Goal: Task Accomplishment & Management: Use online tool/utility

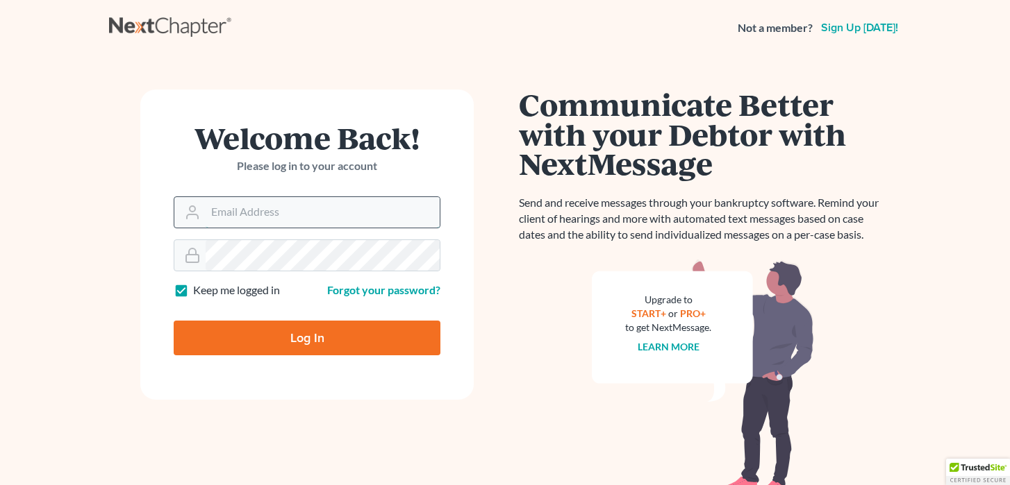
click at [254, 220] on input "Email Address" at bounding box center [323, 212] width 234 height 31
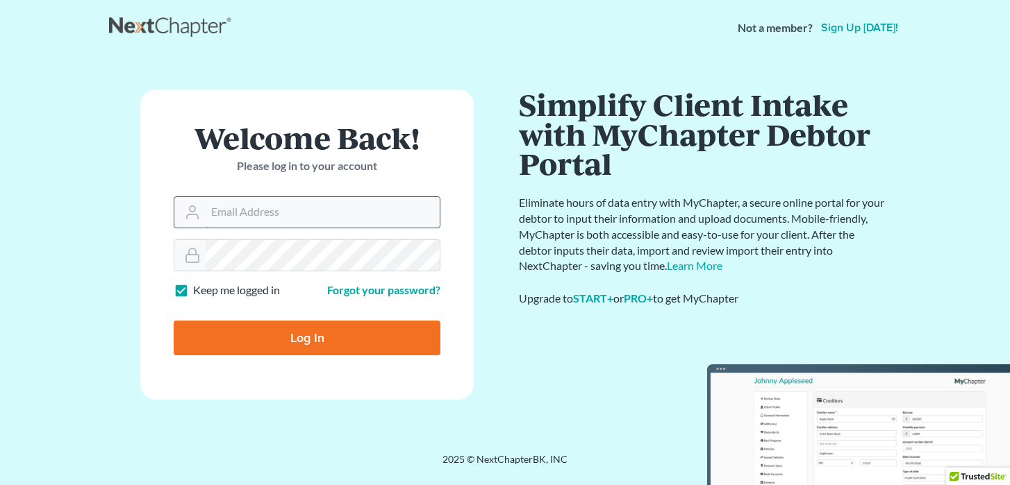
click at [365, 208] on input "Email Address" at bounding box center [323, 212] width 234 height 31
paste input "[EMAIL_ADDRESS][DOMAIN_NAME]"
type input "[EMAIL_ADDRESS][DOMAIN_NAME]"
click at [278, 330] on input "Log In" at bounding box center [307, 338] width 267 height 35
type input "Thinking..."
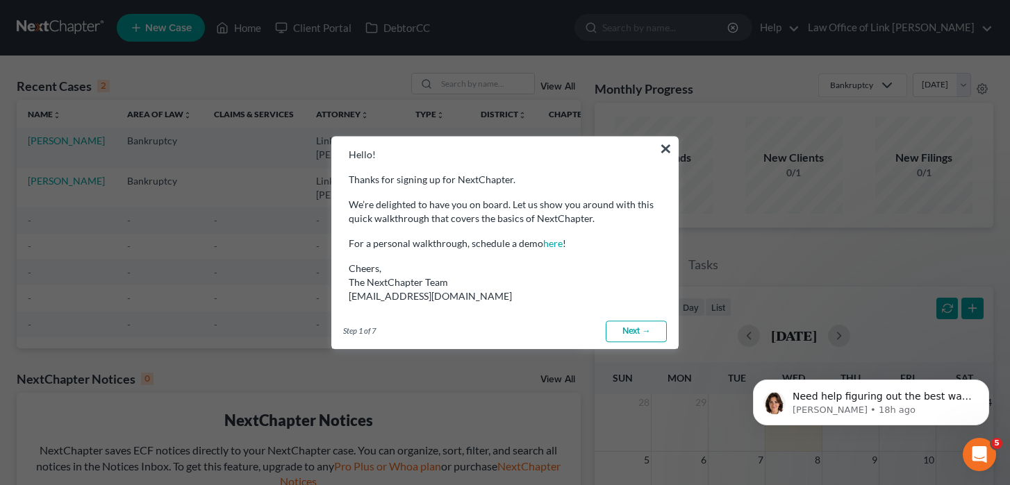
click at [632, 321] on link "Next →" at bounding box center [636, 332] width 61 height 22
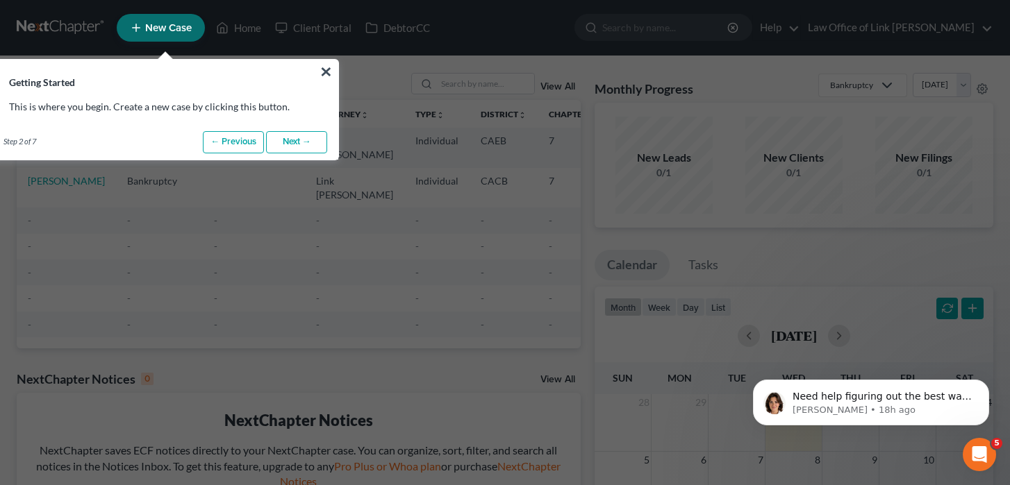
click at [317, 62] on h3 "Getting Started" at bounding box center [165, 74] width 346 height 29
click at [328, 68] on button "×" at bounding box center [325, 71] width 13 height 22
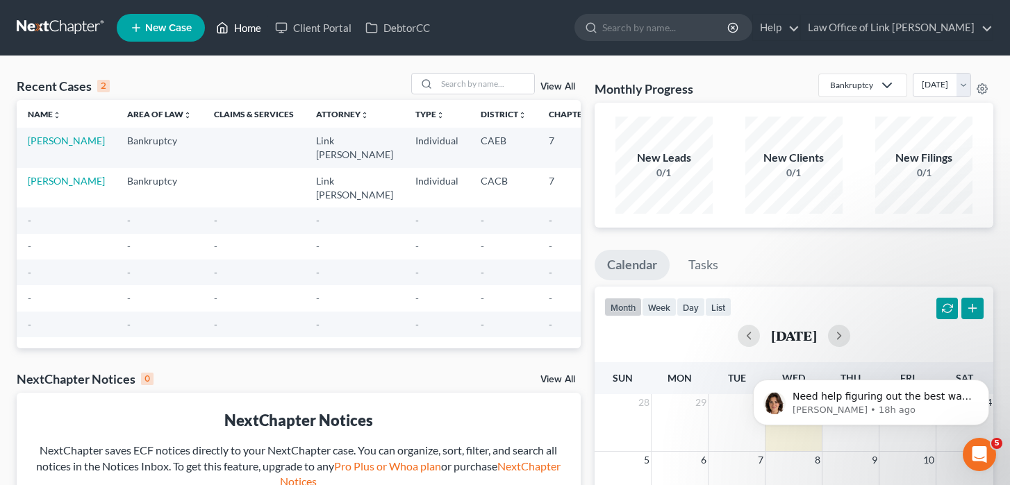
click at [251, 20] on link "Home" at bounding box center [238, 27] width 59 height 25
click at [290, 21] on link "Client Portal" at bounding box center [313, 27] width 90 height 25
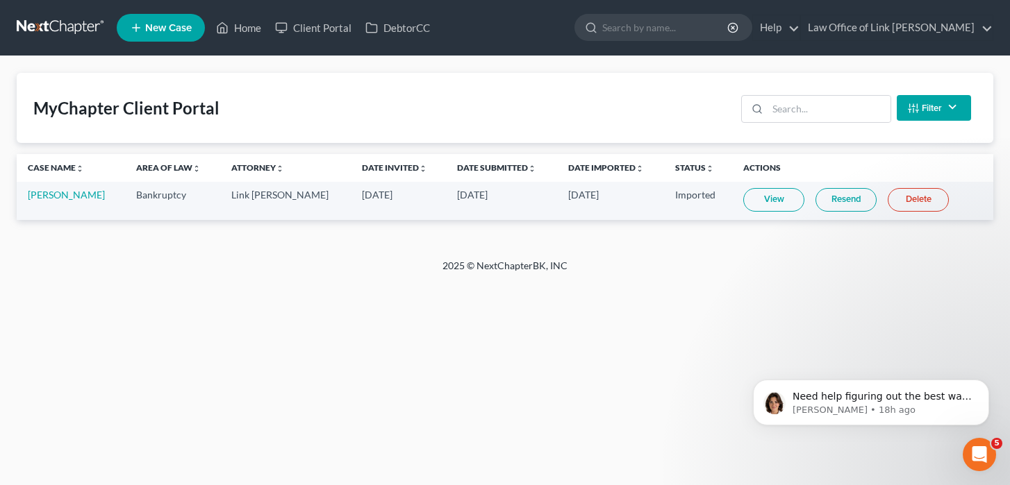
click at [56, 29] on link at bounding box center [61, 27] width 89 height 25
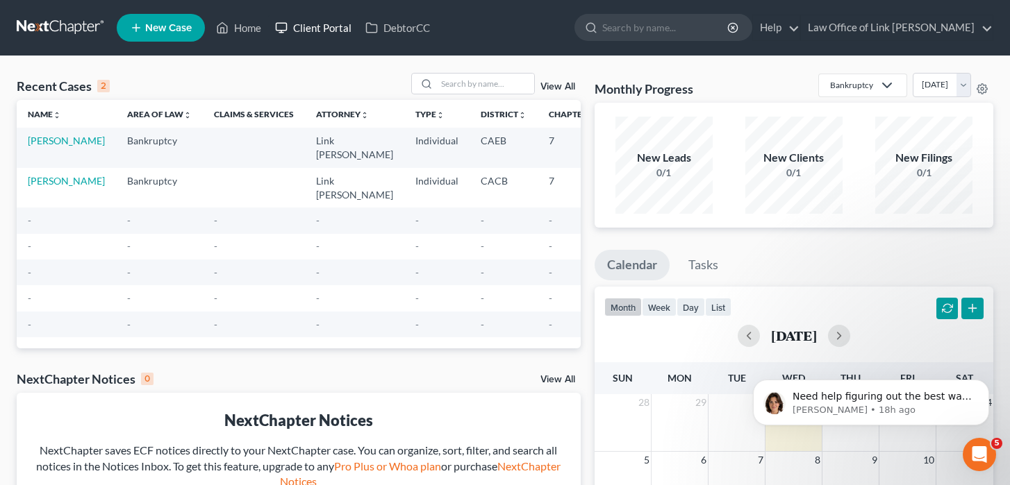
click at [315, 30] on link "Client Portal" at bounding box center [313, 27] width 90 height 25
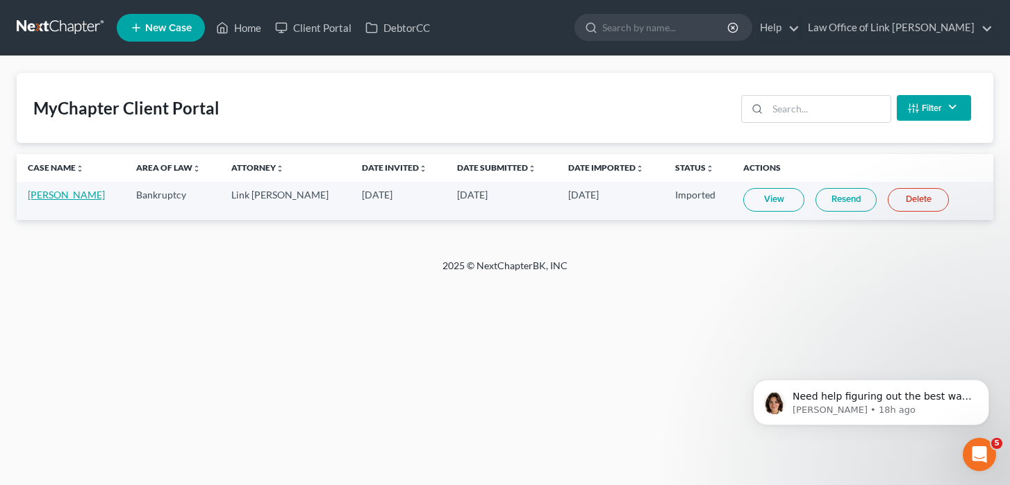
click at [59, 198] on link "[PERSON_NAME]" at bounding box center [66, 195] width 77 height 12
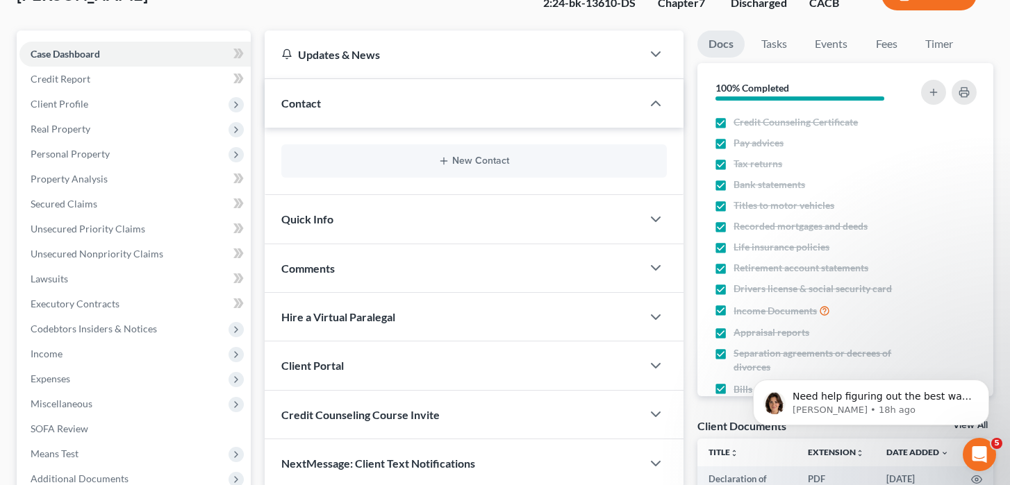
scroll to position [112, 0]
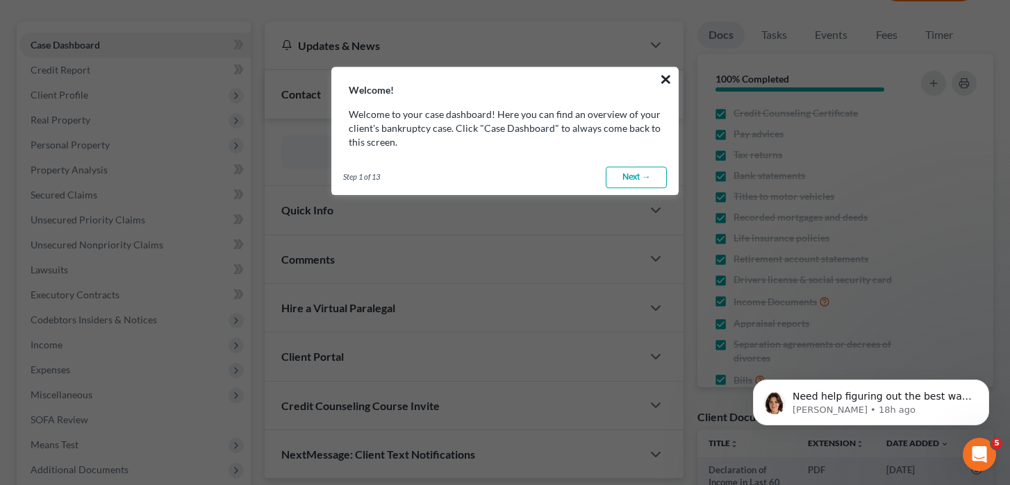
click at [669, 78] on button "×" at bounding box center [665, 79] width 13 height 22
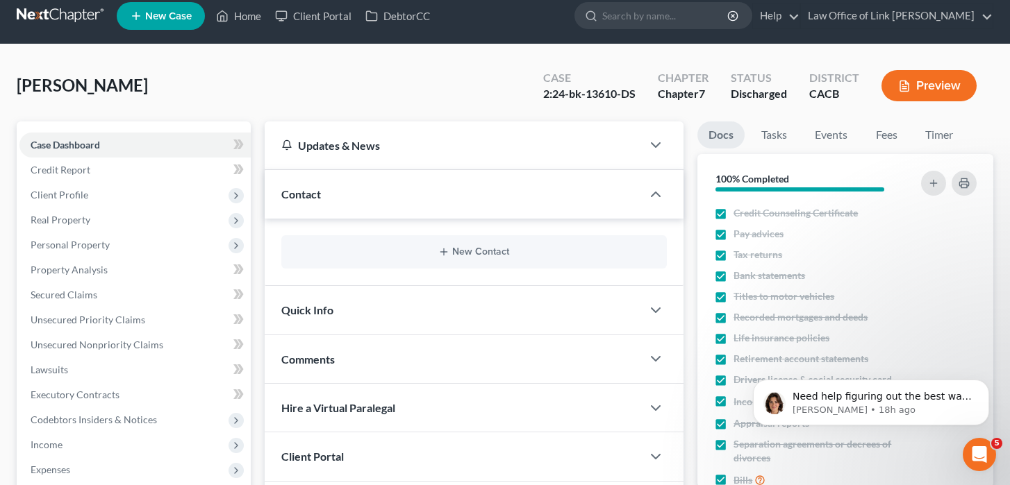
scroll to position [0, 0]
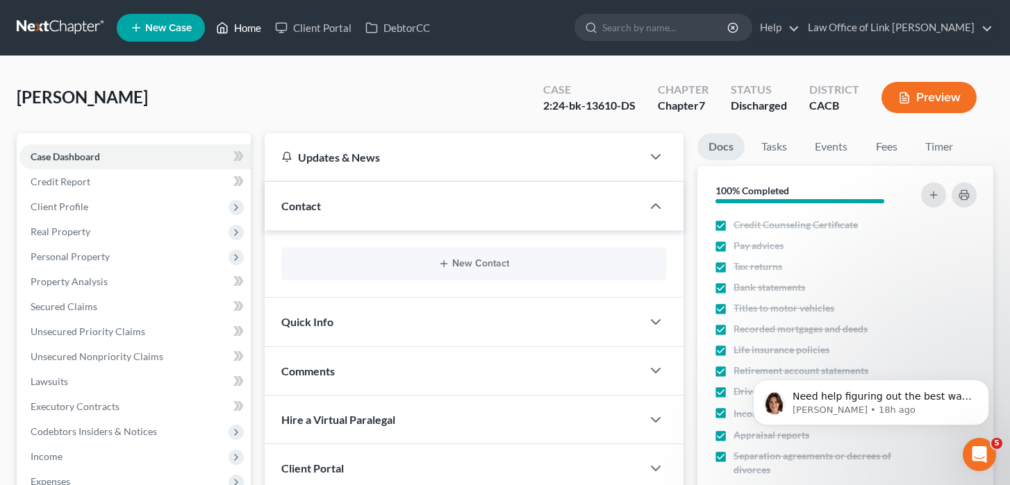
click at [235, 15] on link "Home" at bounding box center [238, 27] width 59 height 25
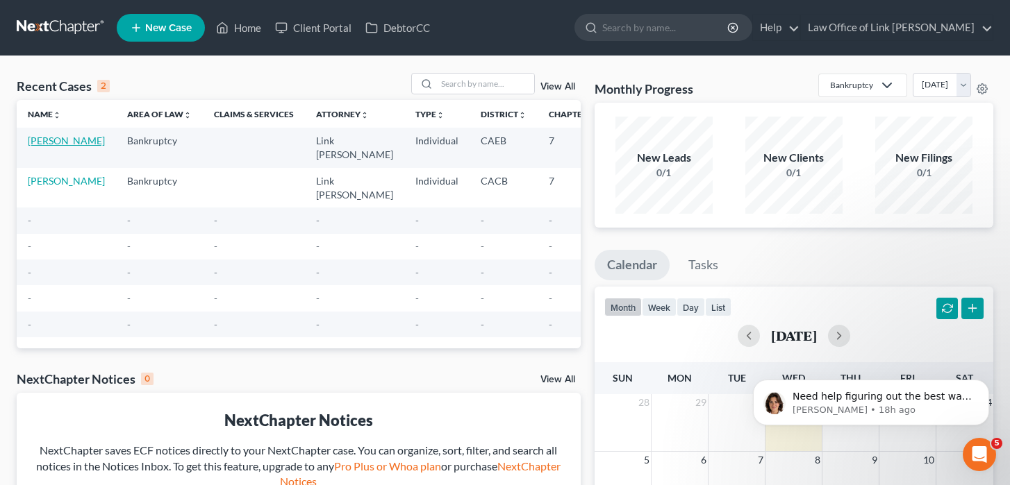
click at [47, 147] on link "[PERSON_NAME]" at bounding box center [66, 141] width 77 height 12
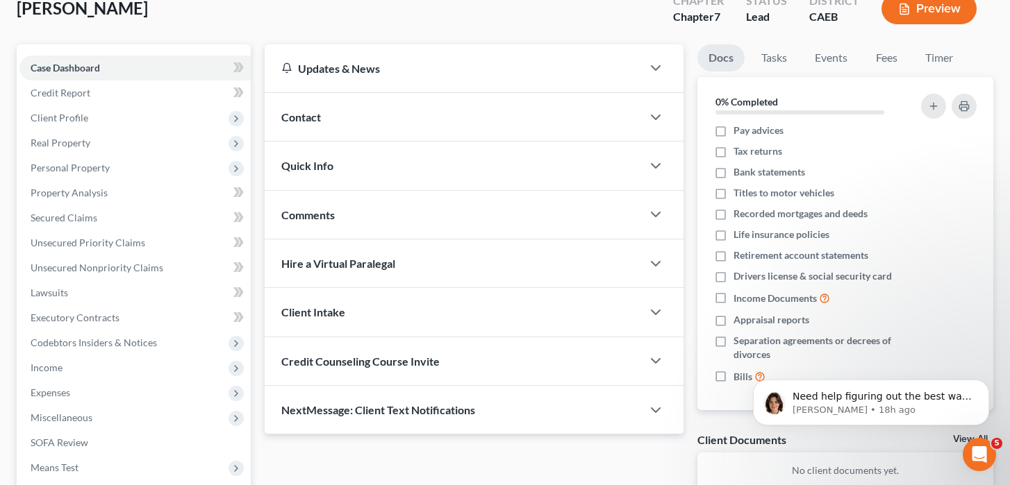
scroll to position [88, 0]
click at [801, 212] on span "Recorded mortgages and deeds" at bounding box center [800, 215] width 134 height 14
click at [748, 212] on input "Recorded mortgages and deeds" at bounding box center [743, 212] width 9 height 9
click at [801, 212] on span "Recorded mortgages and deeds" at bounding box center [800, 215] width 134 height 14
click at [748, 212] on input "Recorded mortgages and deeds" at bounding box center [743, 212] width 9 height 9
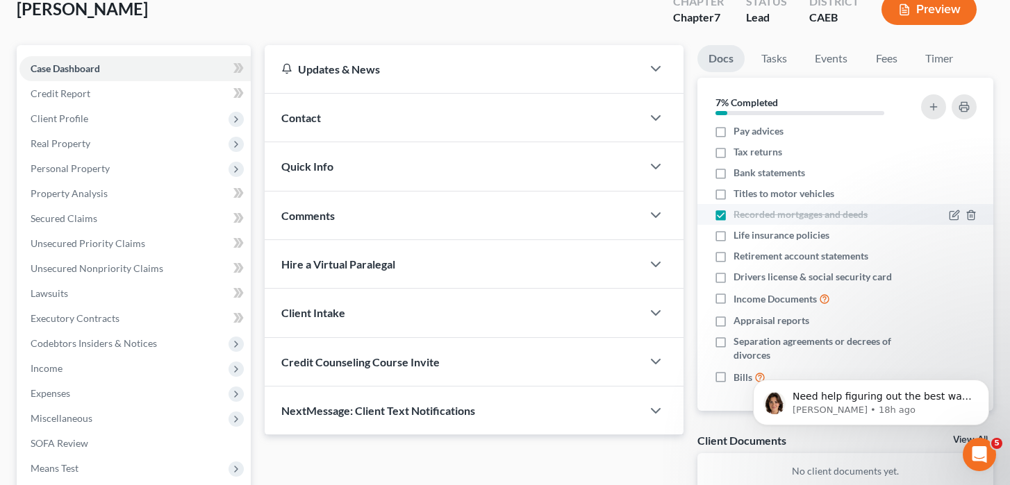
checkbox input "false"
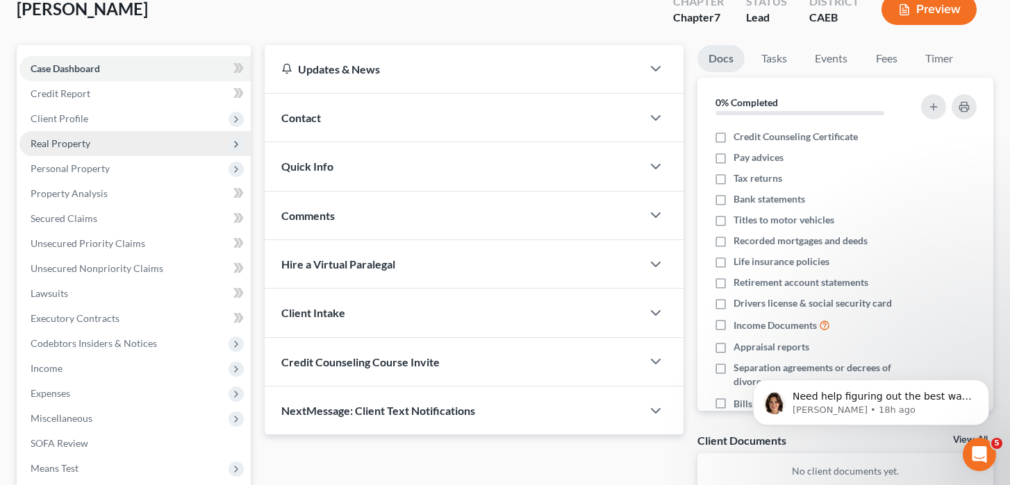
click at [99, 149] on span "Real Property" at bounding box center [134, 143] width 231 height 25
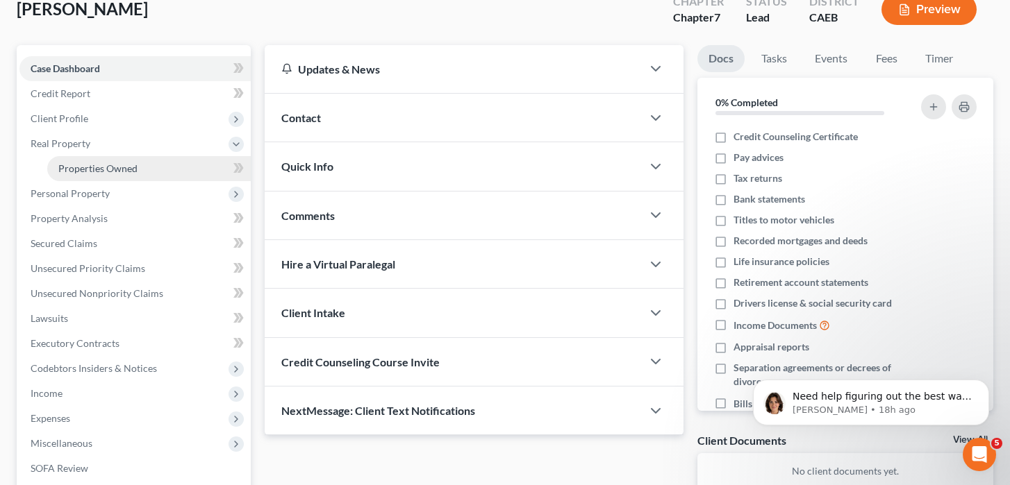
click at [97, 169] on span "Properties Owned" at bounding box center [97, 169] width 79 height 12
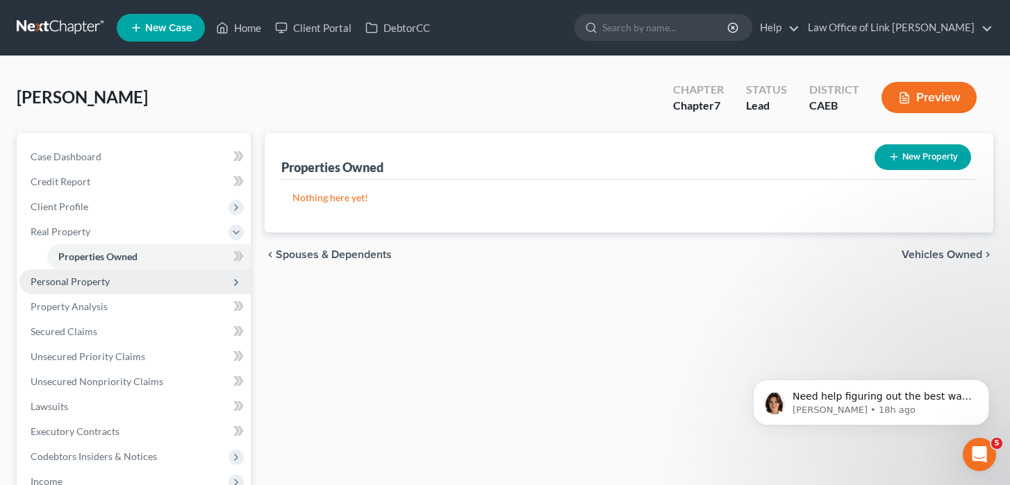
click at [101, 286] on span "Personal Property" at bounding box center [70, 282] width 79 height 12
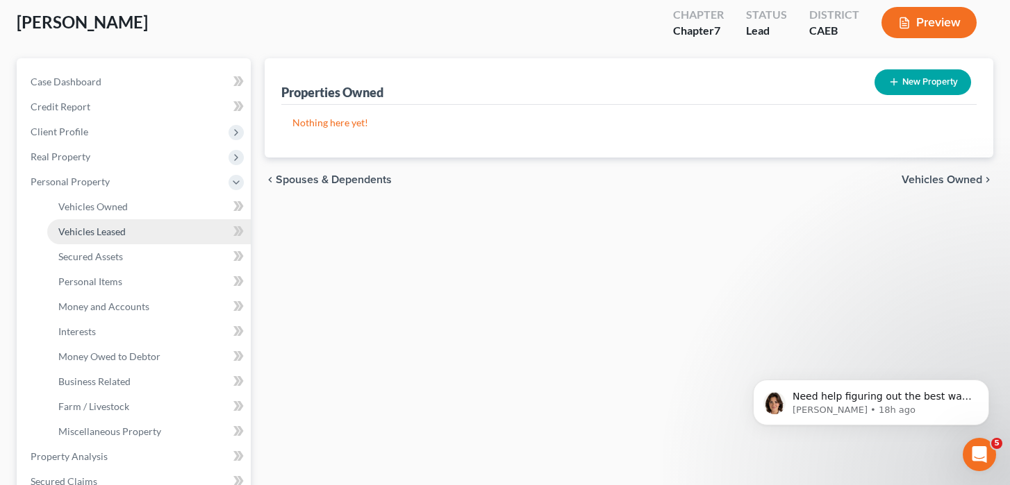
scroll to position [81, 0]
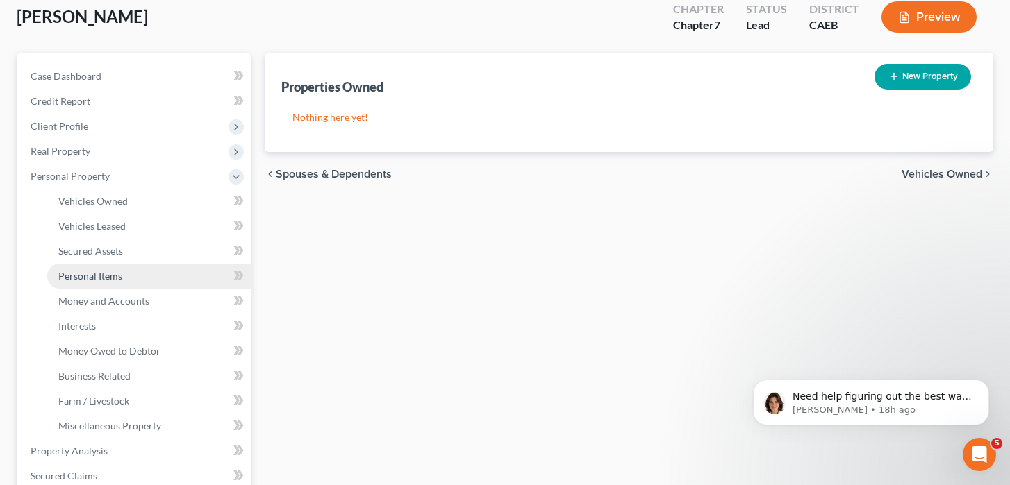
click at [110, 274] on span "Personal Items" at bounding box center [90, 276] width 64 height 12
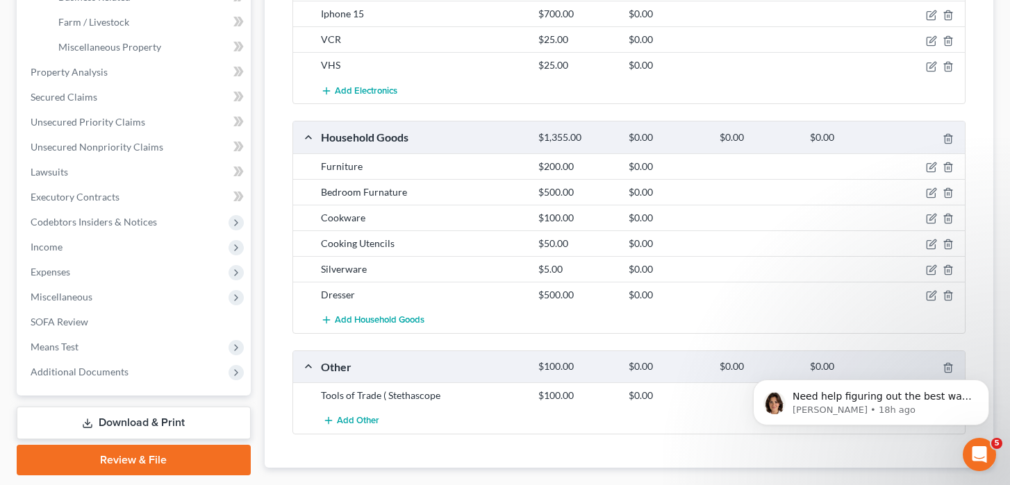
scroll to position [539, 0]
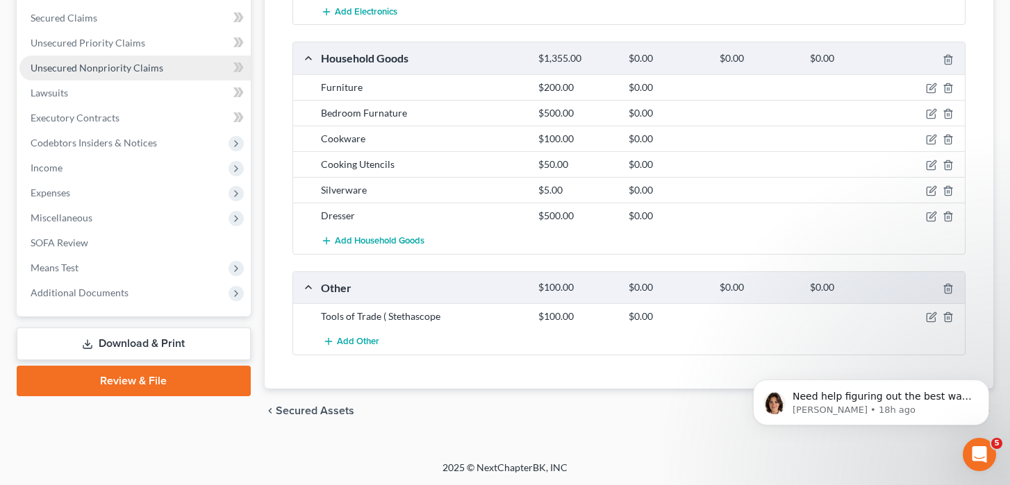
click at [82, 65] on span "Unsecured Nonpriority Claims" at bounding box center [97, 68] width 133 height 12
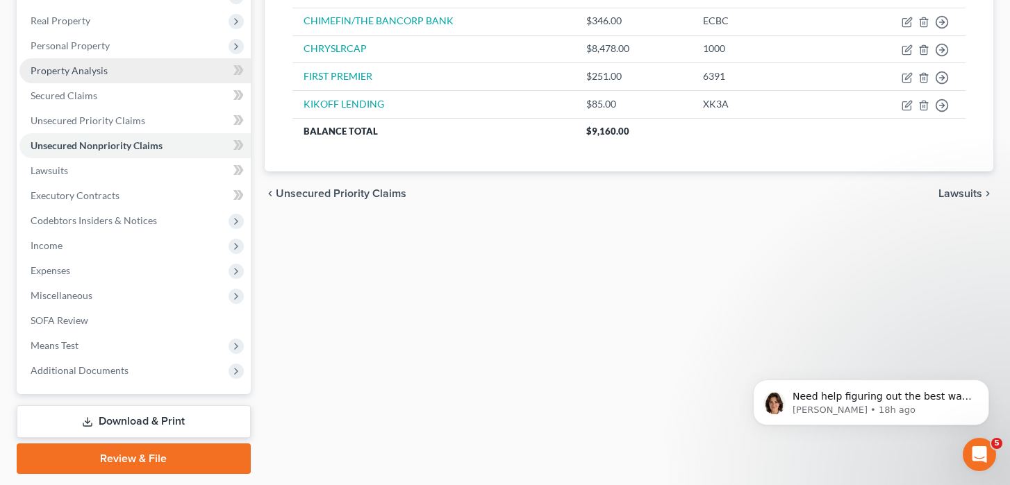
scroll to position [251, 0]
